Goal: Information Seeking & Learning: Learn about a topic

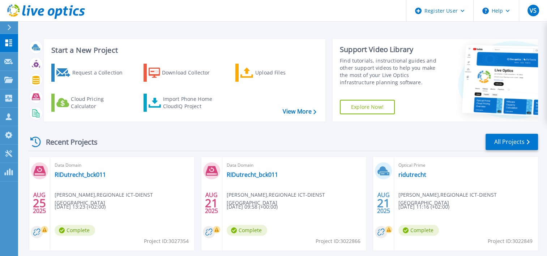
click at [9, 29] on icon at bounding box center [10, 28] width 4 height 6
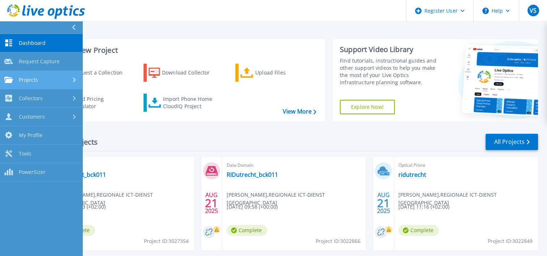
click at [32, 81] on span "Projects" at bounding box center [28, 80] width 19 height 7
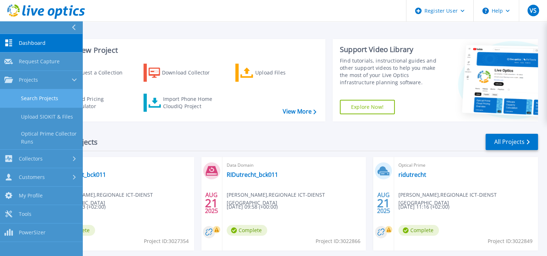
click at [32, 97] on link "Search Projects" at bounding box center [41, 98] width 82 height 18
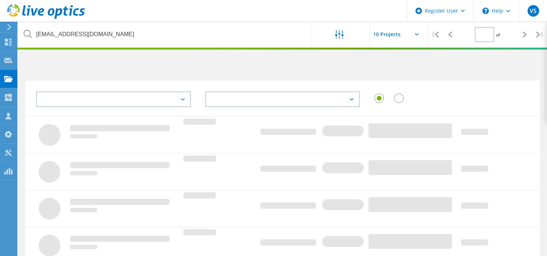
type input "1"
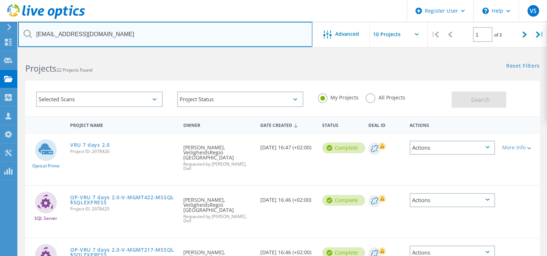
click at [116, 33] on input "j.van.der.laak@vru.nl" at bounding box center [165, 34] width 294 height 25
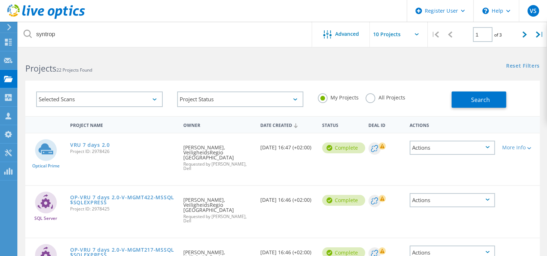
click at [371, 100] on label "All Projects" at bounding box center [385, 96] width 39 height 7
click at [0, 0] on input "All Projects" at bounding box center [0, 0] width 0 height 0
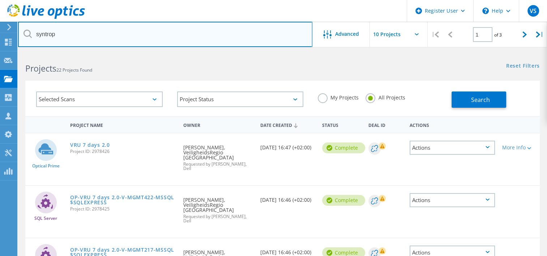
click at [174, 41] on input "syntrop" at bounding box center [165, 34] width 294 height 25
type input "syntrophos"
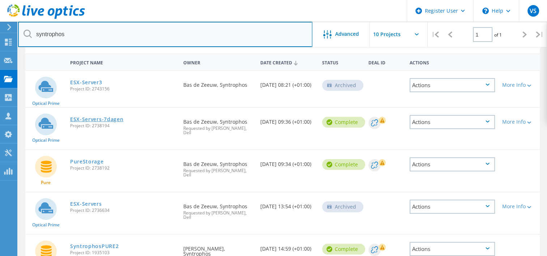
scroll to position [72, 0]
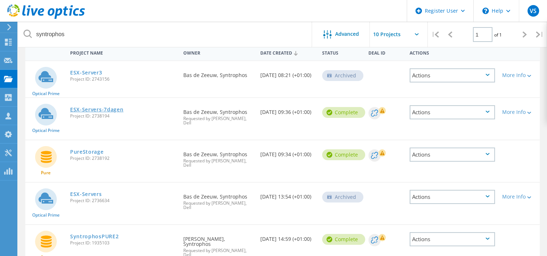
click at [100, 110] on link "ESX-Servers-7dagen" at bounding box center [97, 109] width 54 height 5
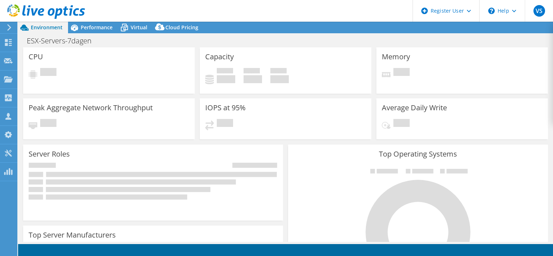
select select "EUFrankfurt"
select select "USD"
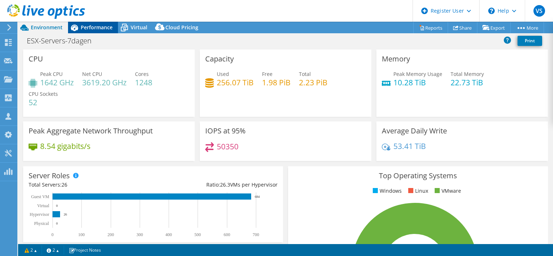
click at [97, 29] on span "Performance" at bounding box center [97, 27] width 32 height 7
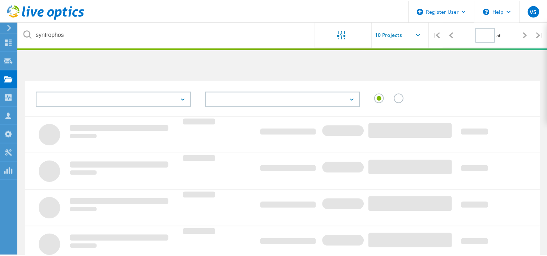
scroll to position [72, 0]
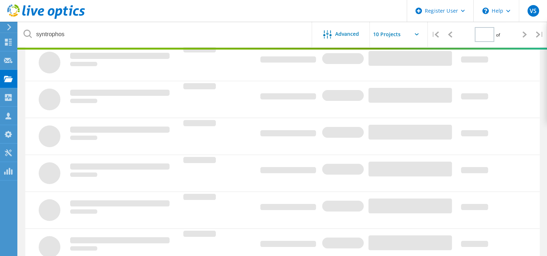
type input "1"
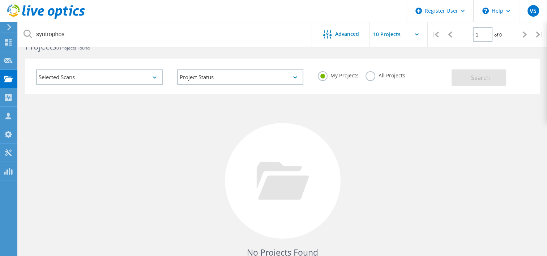
scroll to position [0, 0]
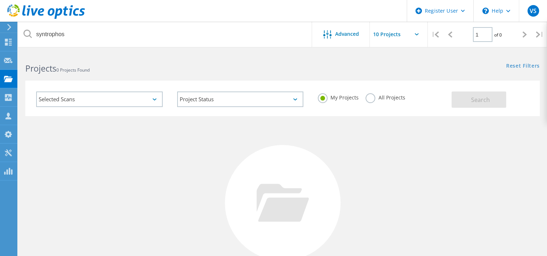
click at [369, 98] on label "All Projects" at bounding box center [385, 96] width 39 height 7
click at [0, 0] on input "All Projects" at bounding box center [0, 0] width 0 height 0
click at [464, 101] on button "Search" at bounding box center [479, 100] width 55 height 16
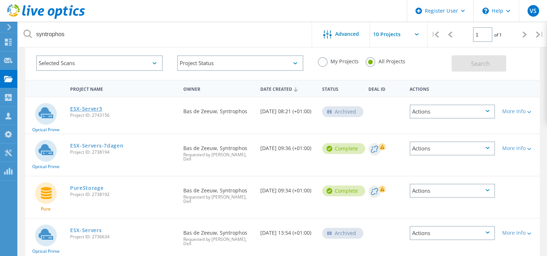
scroll to position [72, 0]
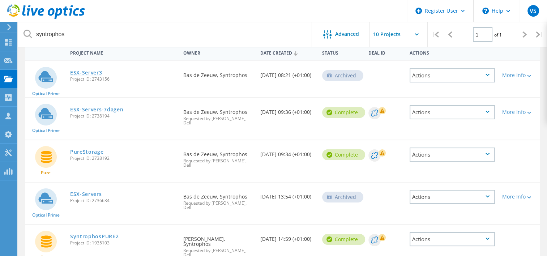
click at [87, 73] on link "ESX-Server3" at bounding box center [86, 72] width 32 height 5
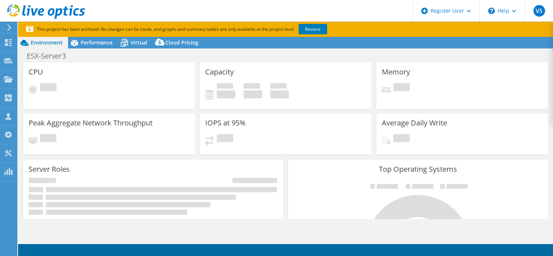
select select "EUFrankfurt"
select select "USD"
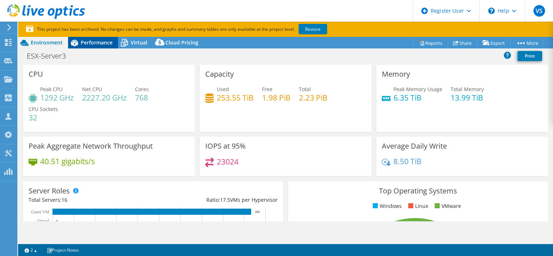
click at [93, 47] on div "Performance" at bounding box center [93, 43] width 50 height 12
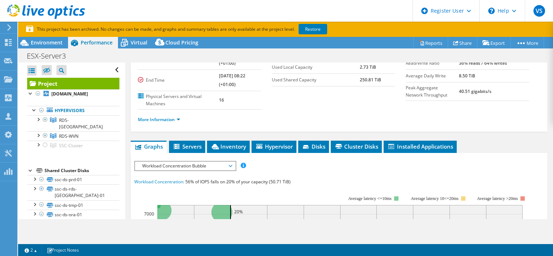
scroll to position [72, 0]
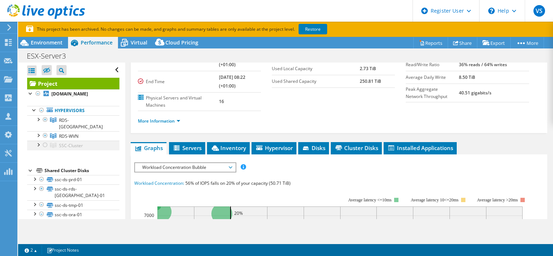
click at [38, 141] on div at bounding box center [37, 144] width 7 height 7
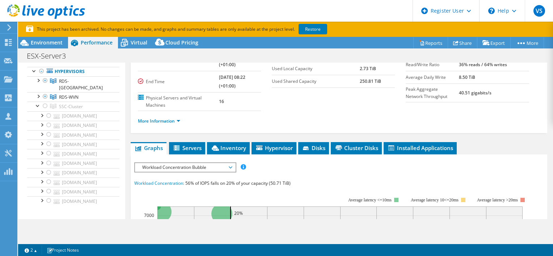
scroll to position [44, 0]
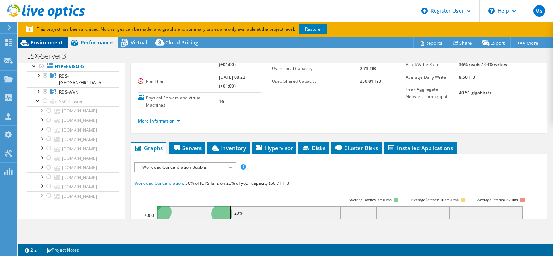
click at [50, 43] on span "Environment" at bounding box center [47, 42] width 32 height 7
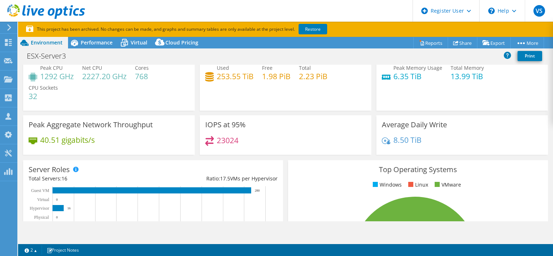
scroll to position [0, 0]
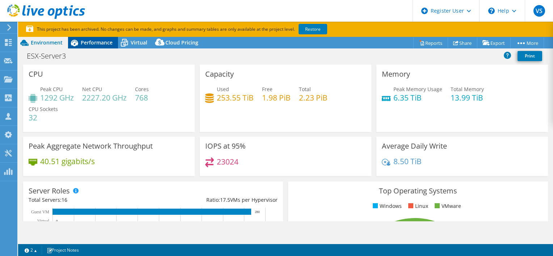
click at [82, 43] on span "Performance" at bounding box center [97, 42] width 32 height 7
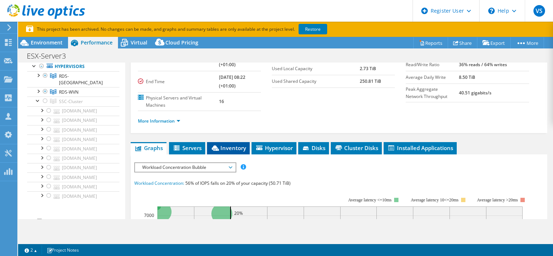
click at [239, 148] on span "Inventory" at bounding box center [228, 147] width 35 height 7
